Goal: Task Accomplishment & Management: Manage account settings

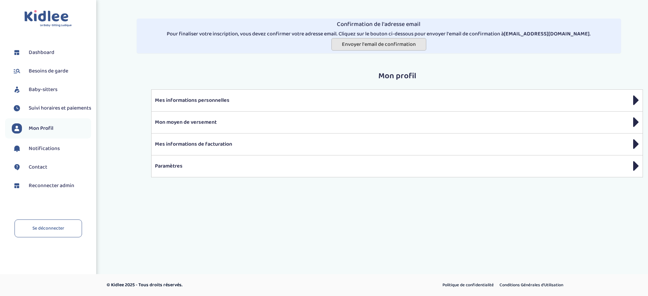
click at [357, 45] on span "Envoyer l'email de confirmation" at bounding box center [379, 44] width 74 height 8
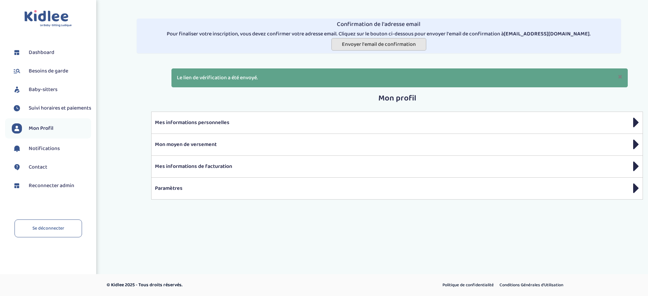
click at [350, 46] on span "Envoyer l'email de confirmation" at bounding box center [379, 44] width 74 height 8
click at [49, 190] on span "Reconnecter admin" at bounding box center [52, 186] width 46 height 8
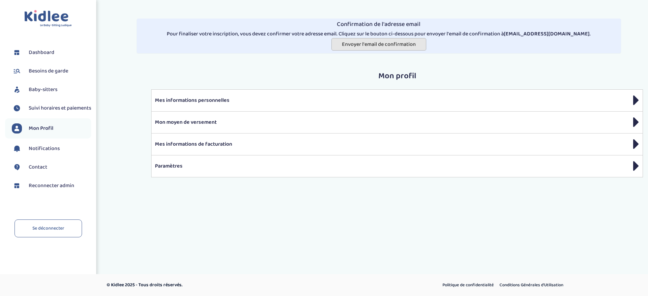
click at [354, 48] on span "Envoyer l'email de confirmation" at bounding box center [379, 44] width 74 height 8
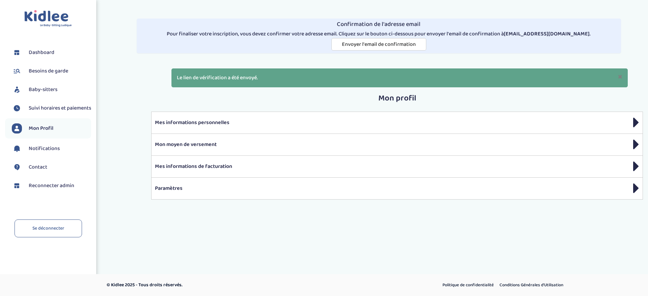
drag, startPoint x: 251, startPoint y: 107, endPoint x: 302, endPoint y: 107, distance: 51.0
click at [251, 107] on div "Mon profil × modifier le mot de passe Le mot de passe a été changé avec succès.…" at bounding box center [397, 150] width 492 height 113
click at [633, 28] on div "Confirmation de l'adresse email Pour finaliser votre inscription, vous devez co…" at bounding box center [379, 36] width 539 height 62
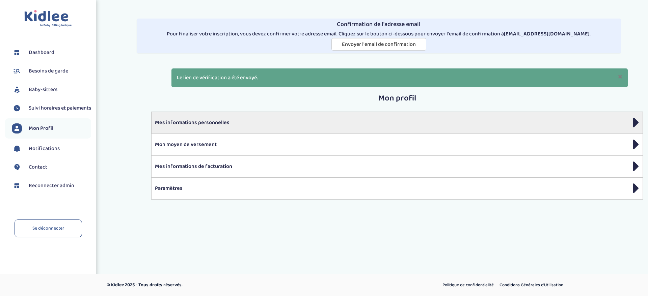
click at [250, 112] on div "Mes informations personnelles" at bounding box center [397, 123] width 492 height 22
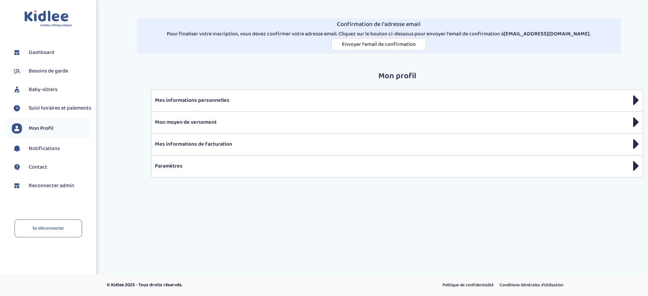
click at [63, 190] on span "Reconnecter admin" at bounding box center [52, 186] width 46 height 8
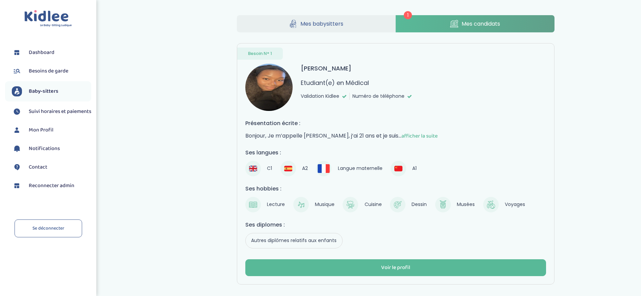
scroll to position [32, 0]
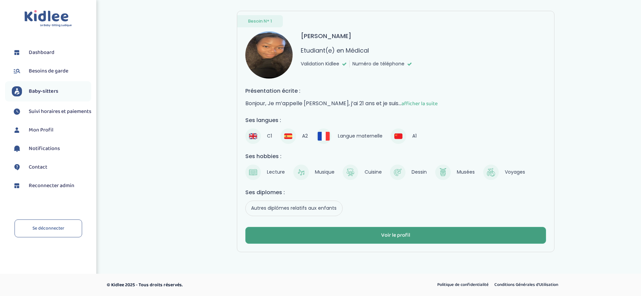
click at [412, 238] on button "Voir le profil" at bounding box center [395, 235] width 301 height 17
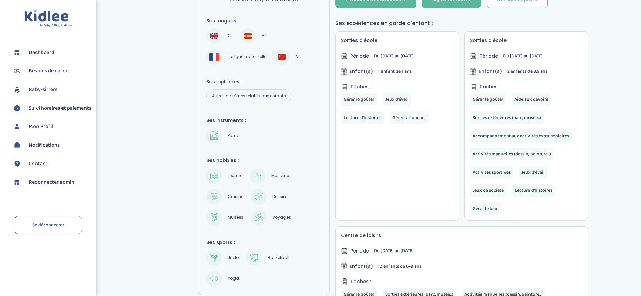
scroll to position [63, 0]
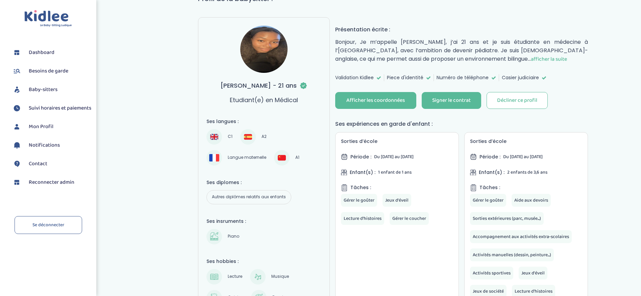
click at [43, 187] on span "Reconnecter admin" at bounding box center [52, 183] width 46 height 8
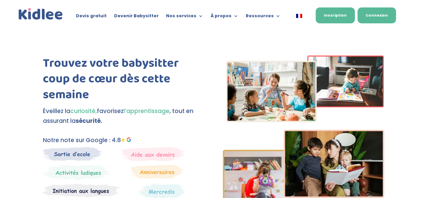
click at [376, 15] on link "Connexion" at bounding box center [377, 15] width 38 height 16
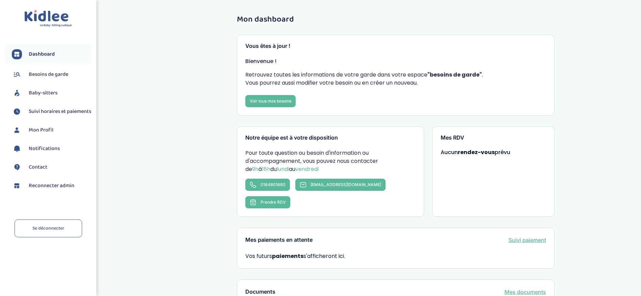
click at [57, 190] on span "Reconnecter admin" at bounding box center [52, 186] width 46 height 8
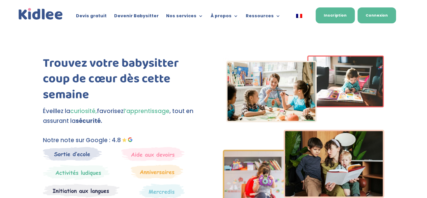
click at [369, 15] on link "Connexion" at bounding box center [377, 15] width 38 height 16
